Goal: Navigation & Orientation: Find specific page/section

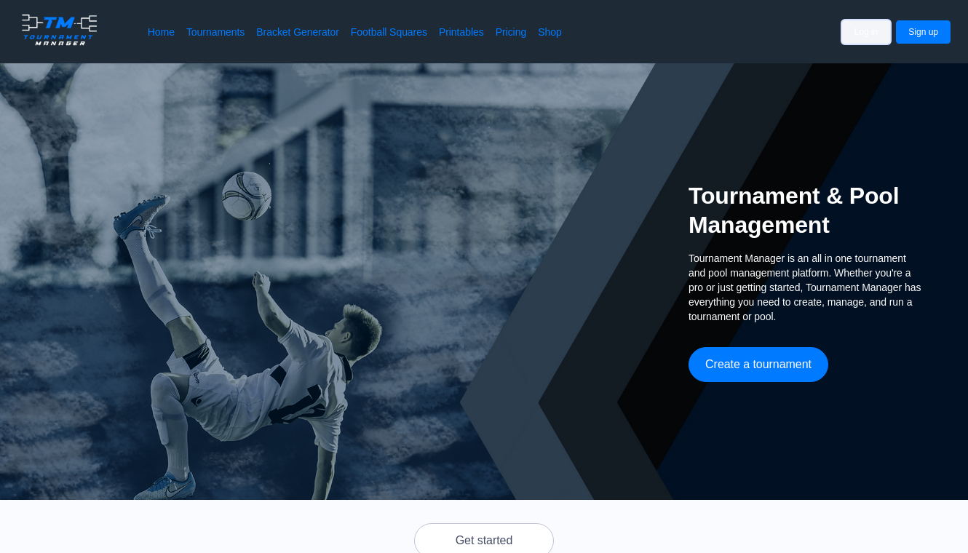
click at [870, 36] on button "Log in" at bounding box center [866, 31] width 49 height 23
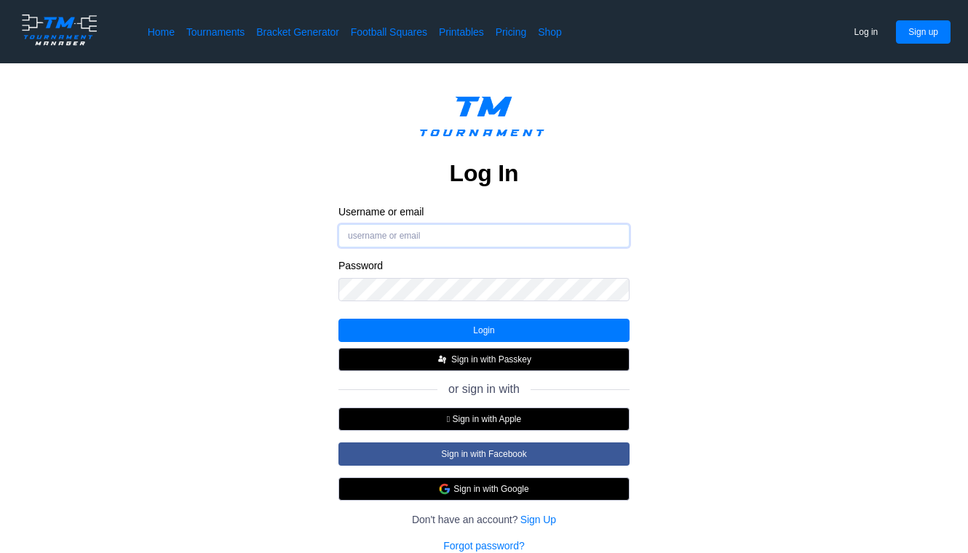
click at [473, 233] on input "Username or email" at bounding box center [483, 235] width 291 height 23
type input "alise.berrojo@ruf.org"
click at [471, 316] on div "Log In Username or email alise.berrojo@ruf.org Password Login Sign in with Pass…" at bounding box center [483, 320] width 291 height 466
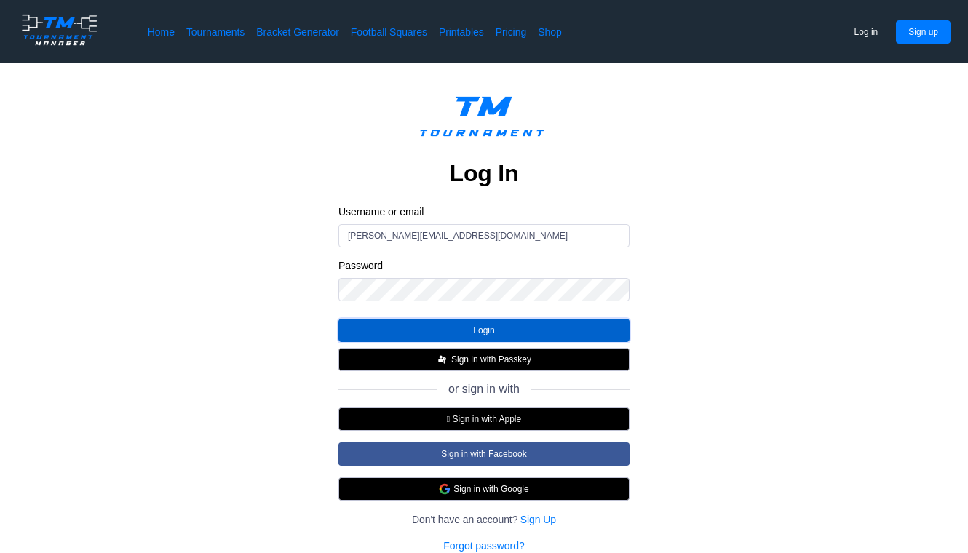
click at [473, 327] on button "Login" at bounding box center [483, 330] width 291 height 23
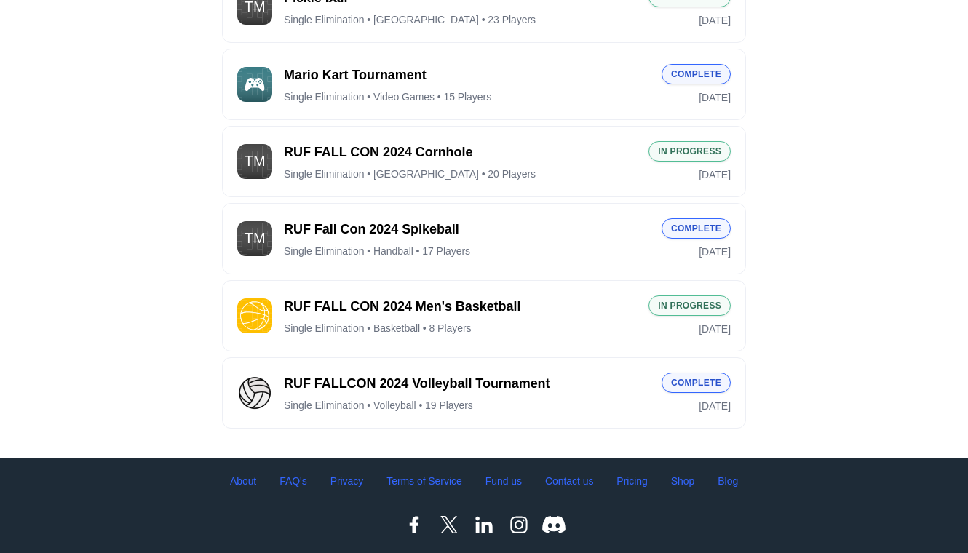
scroll to position [485, 0]
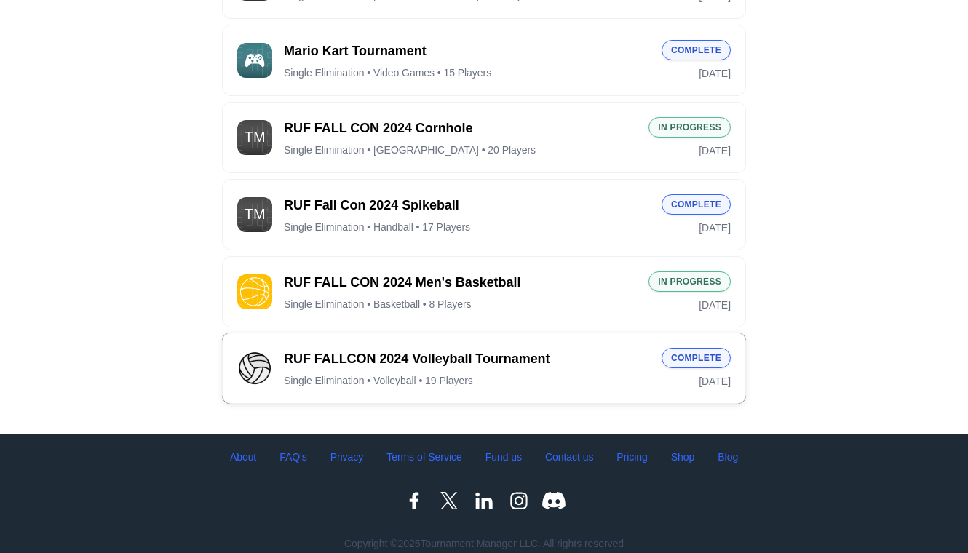
click at [504, 374] on div "Single Elimination • Volleyball • 19 Players" at bounding box center [467, 380] width 366 height 13
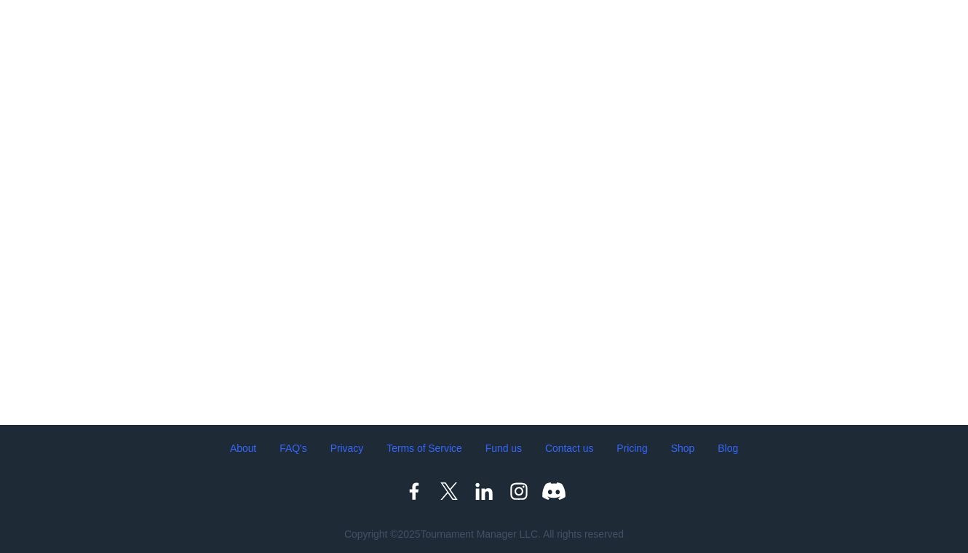
scroll to position [136, 0]
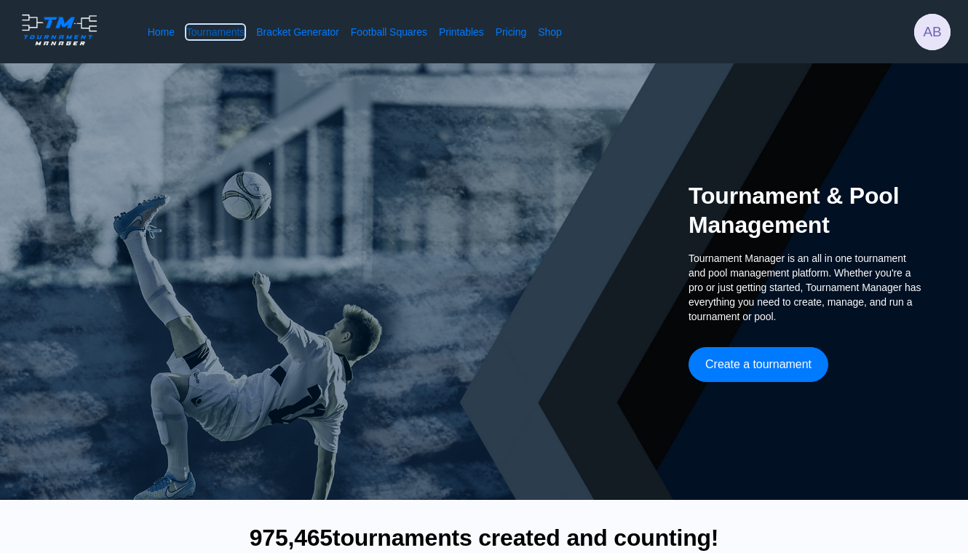
click at [215, 29] on link "Tournaments" at bounding box center [215, 32] width 58 height 15
